Goal: Communication & Community: Answer question/provide support

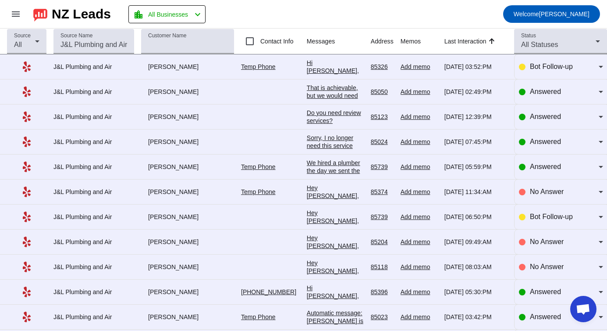
click at [326, 64] on div "Hi [PERSON_NAME], This is [PERSON_NAME] with J&L Plumbing and Air. What's a goo…" at bounding box center [335, 134] width 57 height 150
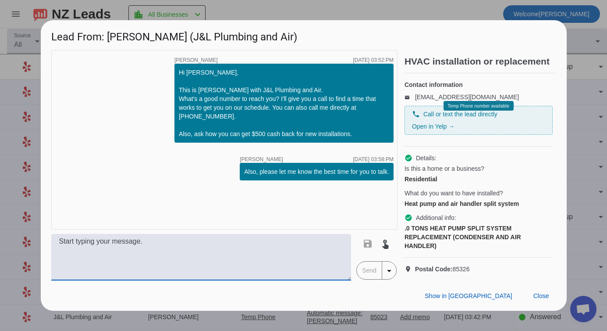
click at [228, 253] on textarea at bounding box center [201, 257] width 300 height 46
type textarea "Just left you a voicemail :)"
click at [370, 275] on span "Send" at bounding box center [369, 270] width 25 height 18
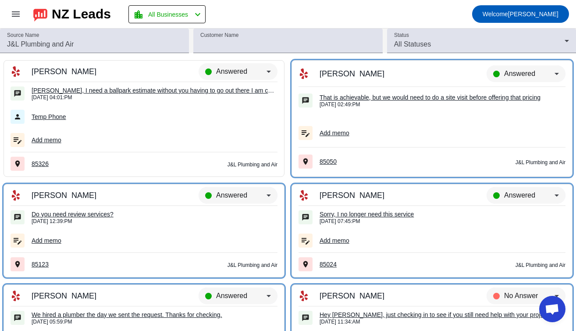
click at [148, 92] on div "Ryan, I need a ballpark estimate without you having to go out there I am curren…" at bounding box center [155, 90] width 246 height 8
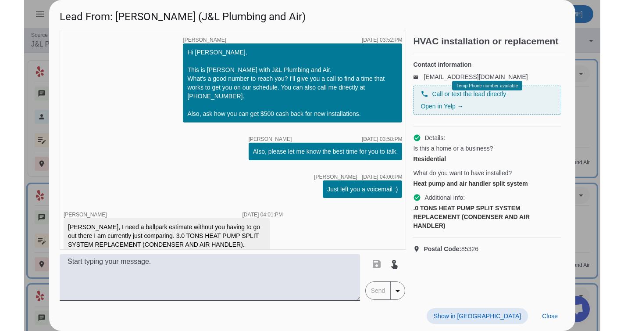
scroll to position [46, 0]
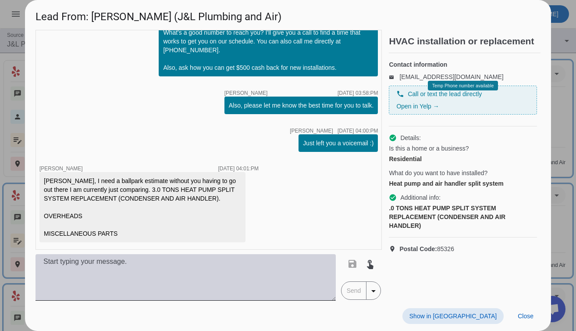
click at [140, 271] on textarea at bounding box center [186, 277] width 300 height 46
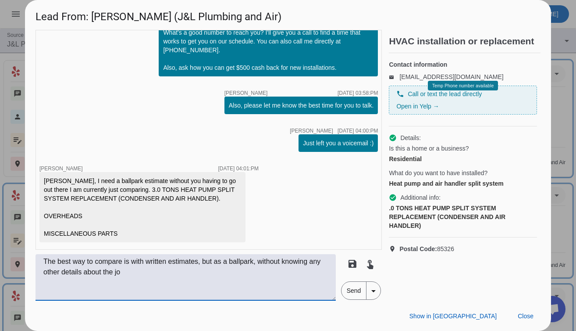
type textarea "The best way to compare is with written estimates, but as a ballpark, without k…"
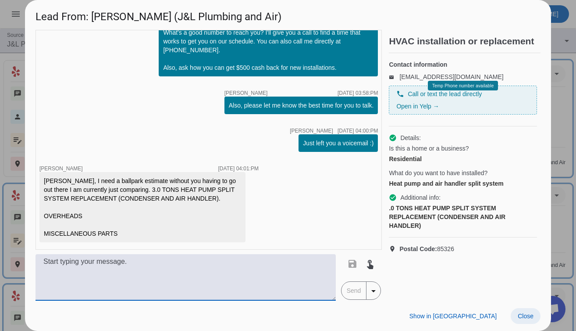
click at [527, 318] on span "Close" at bounding box center [526, 315] width 16 height 7
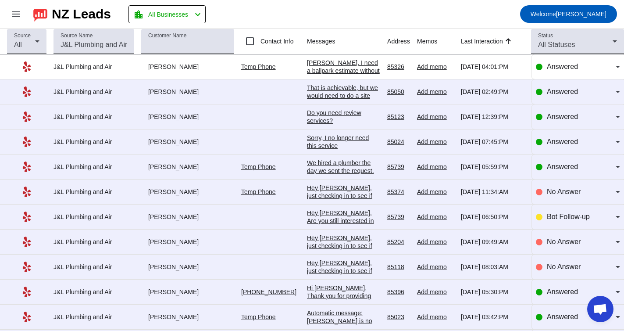
click at [326, 88] on div "That is achievable, but we would need to do a site visit before offering that p…" at bounding box center [343, 100] width 73 height 32
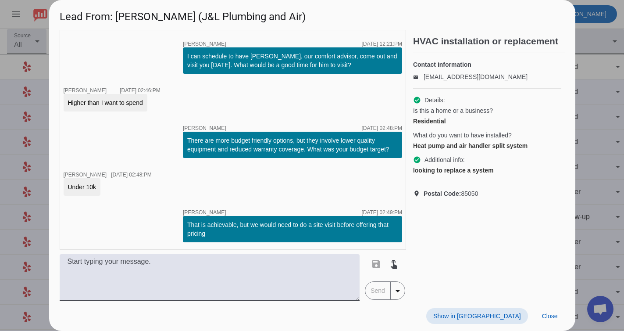
scroll to position [801, 0]
drag, startPoint x: 221, startPoint y: 88, endPoint x: 185, endPoint y: 72, distance: 38.5
click at [185, 27] on div "On a 4 ton split system, we are at approximately $12,500, subject to inspection…" at bounding box center [292, 9] width 219 height 35
copy div "On a 4 ton split system, we are at approximately $12,500, subject to inspection…"
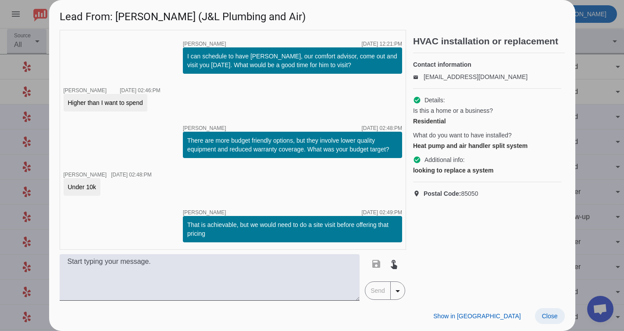
click at [547, 315] on span "Close" at bounding box center [550, 315] width 16 height 7
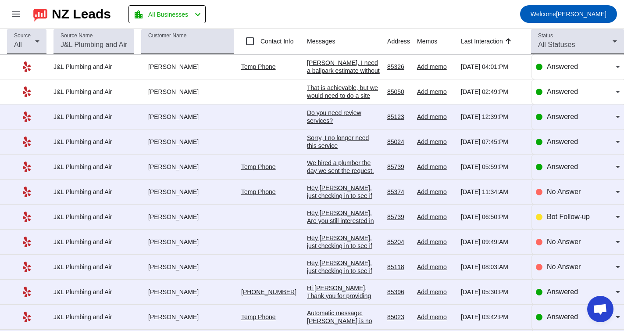
click at [335, 64] on div "Ryan, I need a ballpark estimate without you having to go out there I am curren…" at bounding box center [343, 106] width 73 height 95
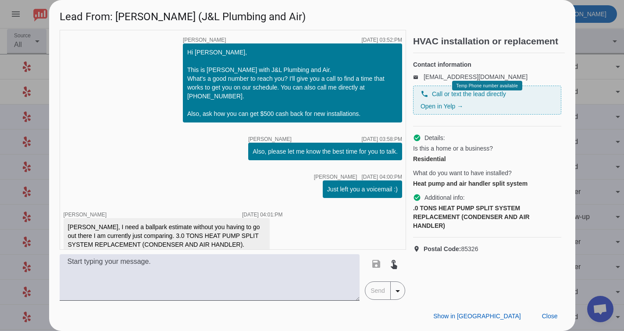
scroll to position [46, 0]
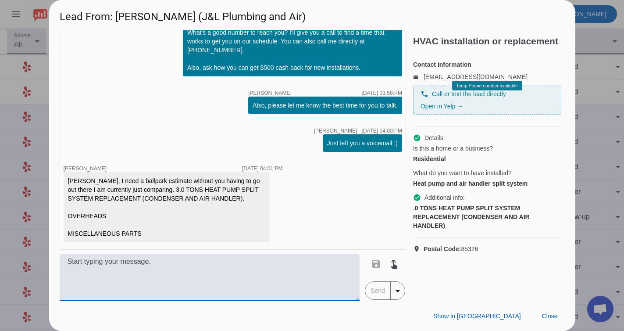
click at [176, 263] on textarea at bounding box center [210, 277] width 300 height 46
paste textarea "On a 4 ton split system, we are at approximately $12,500, subject to inspection…"
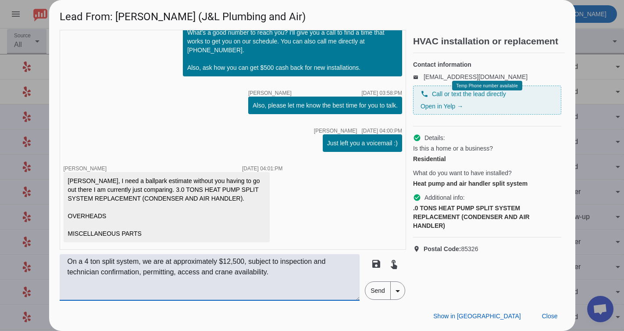
click at [87, 262] on textarea "On a 4 ton split system, we are at approximately $12,500, subject to inspection…" at bounding box center [210, 277] width 300 height 46
drag, startPoint x: 144, startPoint y: 261, endPoint x: 178, endPoint y: 266, distance: 33.6
click at [144, 261] on textarea "On a 3 ton split system, we are at approximately $12,500, subject to inspection…" at bounding box center [210, 277] width 300 height 46
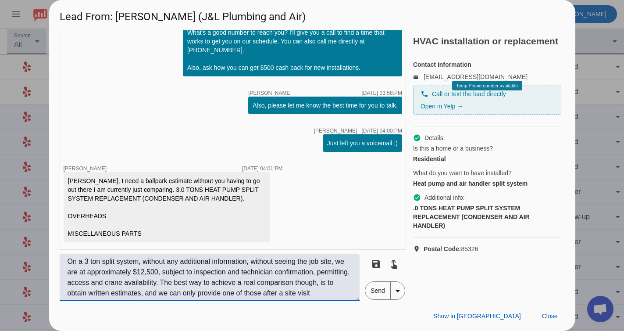
scroll to position [7, 0]
click at [130, 286] on textarea "On a 3 ton split system, without any additional information, without seeing the…" at bounding box center [210, 277] width 300 height 46
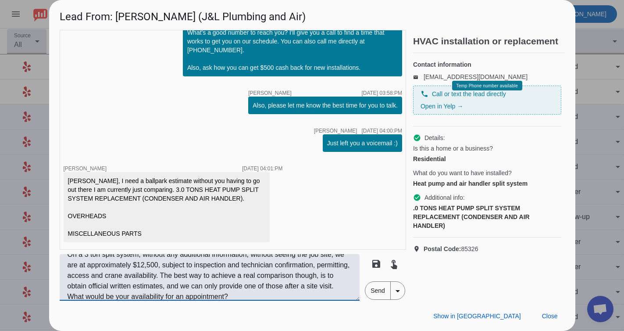
type textarea "On a 3 ton split system, without any additional information, without seeing the…"
click at [373, 292] on span "Send" at bounding box center [377, 290] width 25 height 18
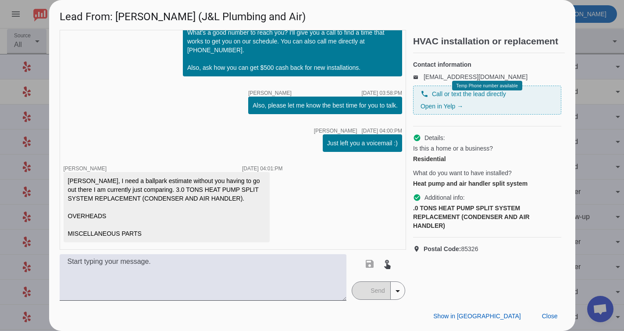
scroll to position [128, 0]
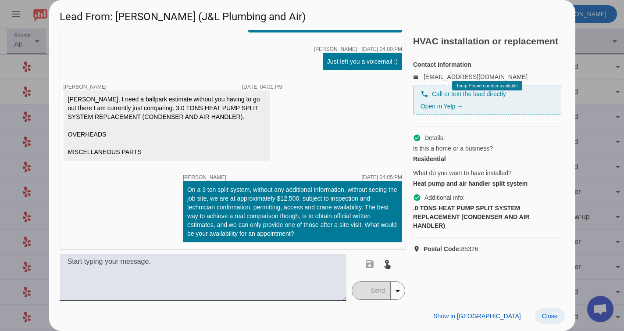
click at [550, 317] on span "Close" at bounding box center [550, 315] width 16 height 7
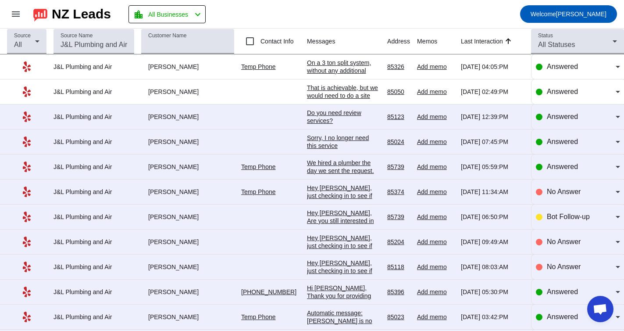
click at [325, 115] on div "Do you need review services?" at bounding box center [343, 117] width 73 height 16
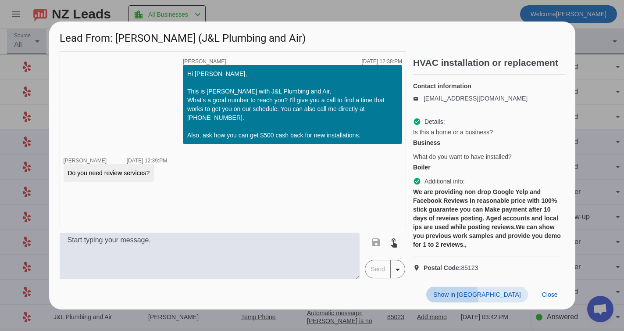
click at [501, 298] on span "Show in [GEOGRAPHIC_DATA]" at bounding box center [476, 294] width 87 height 7
click at [553, 302] on span at bounding box center [550, 294] width 30 height 16
